Goal: Find specific page/section: Find specific page/section

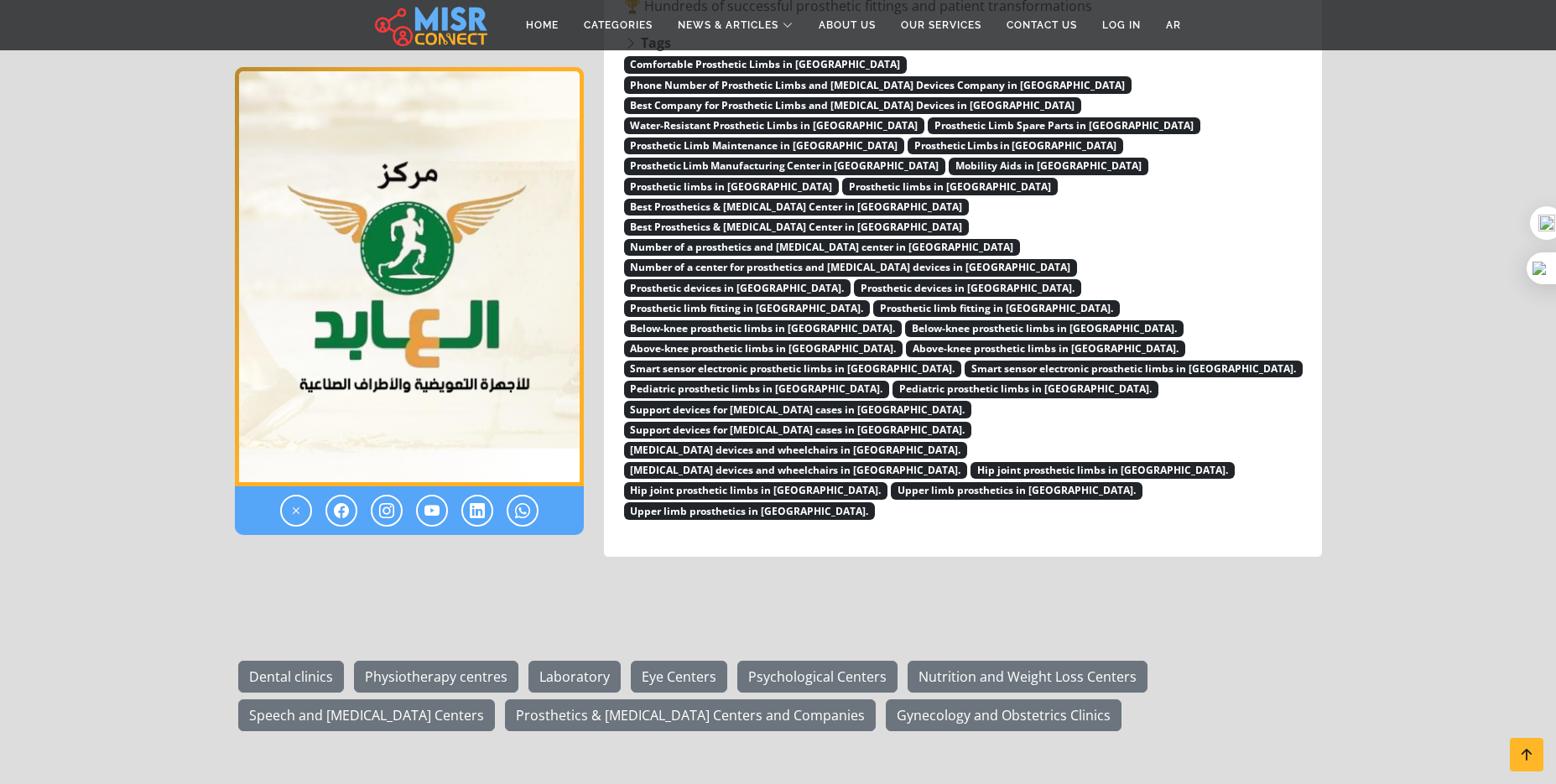
scroll to position [3032, 0]
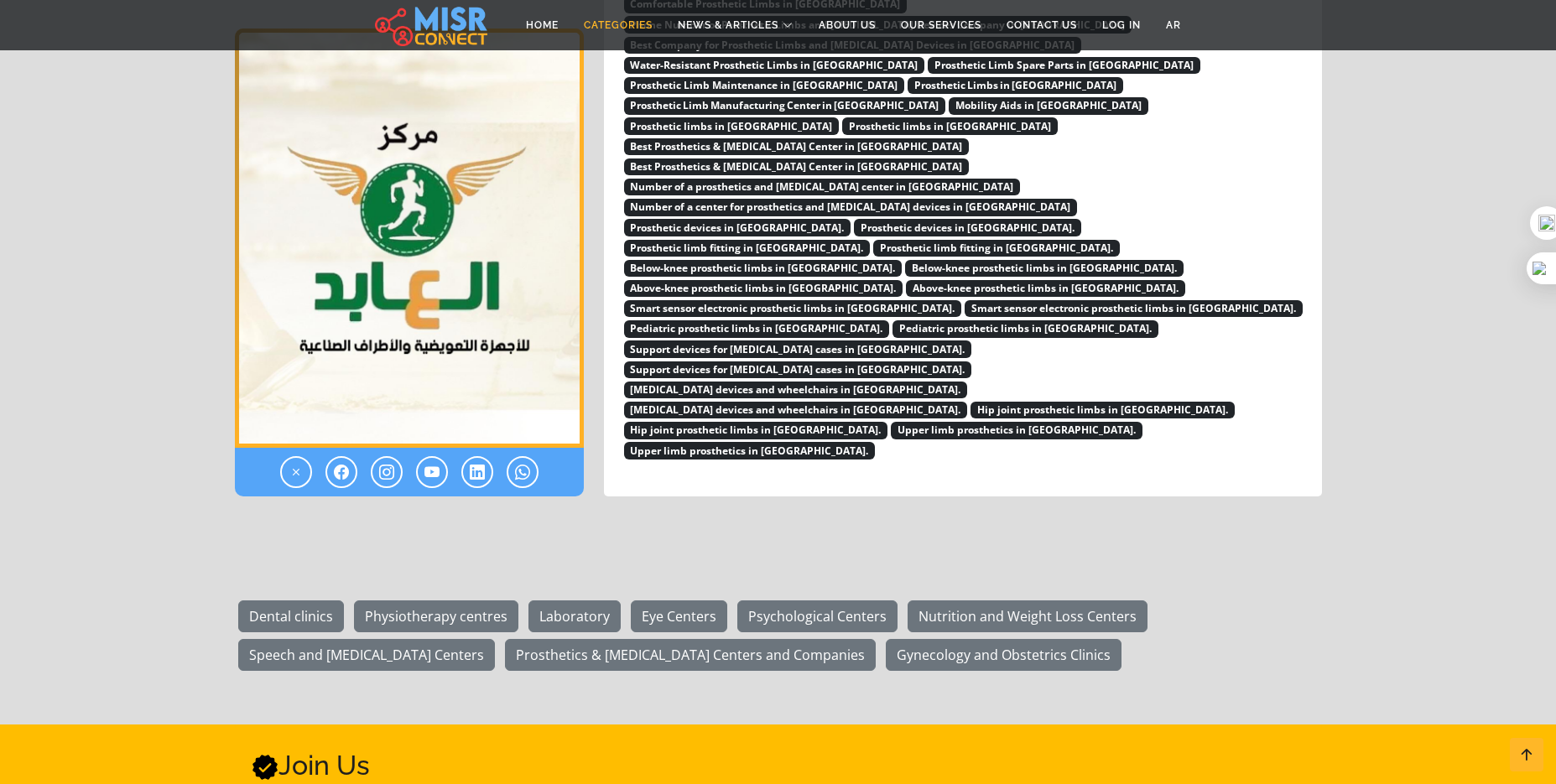
click at [612, 28] on link "Categories" at bounding box center [618, 25] width 94 height 32
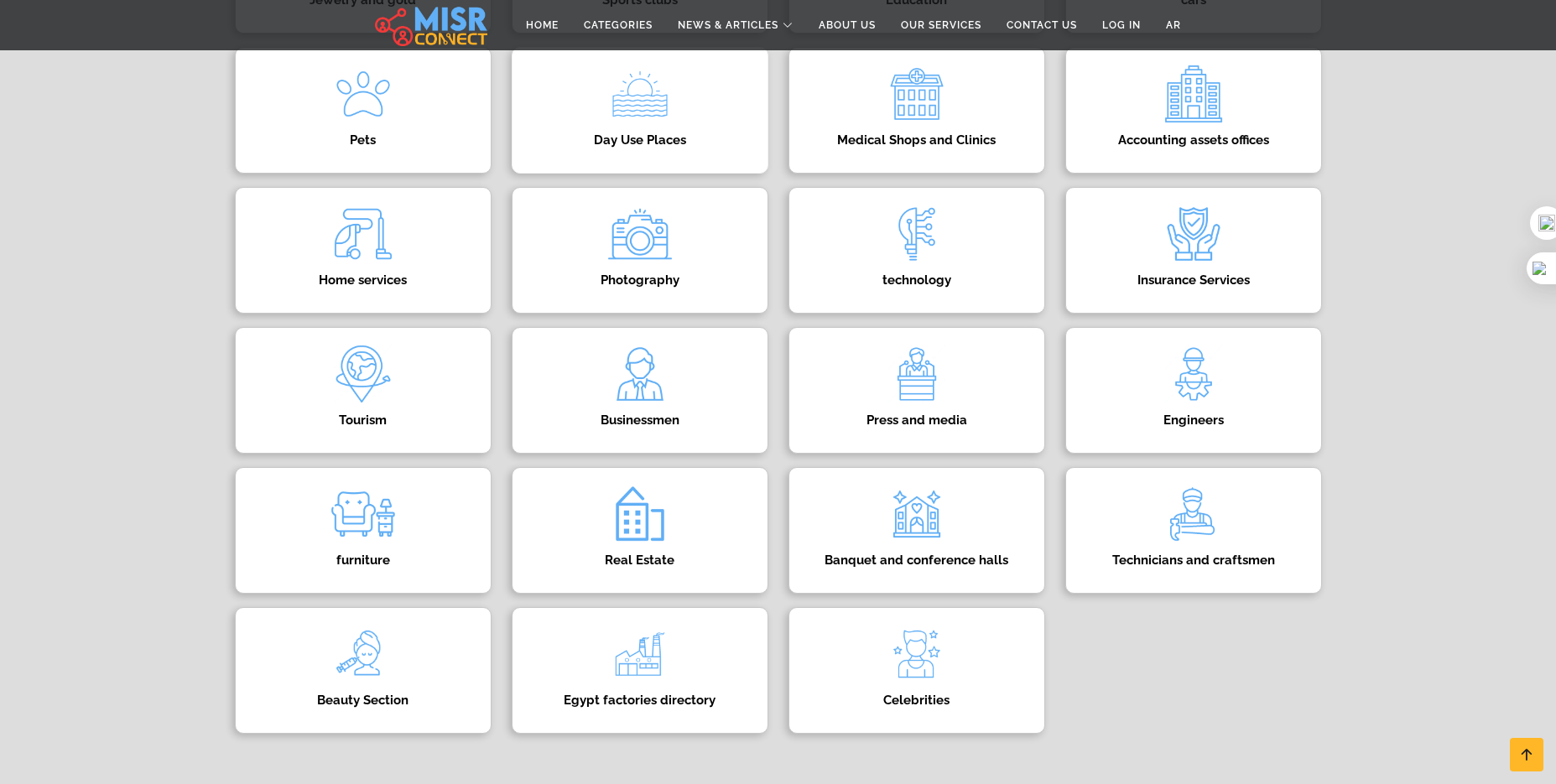
scroll to position [587, 0]
